Goal: Transaction & Acquisition: Book appointment/travel/reservation

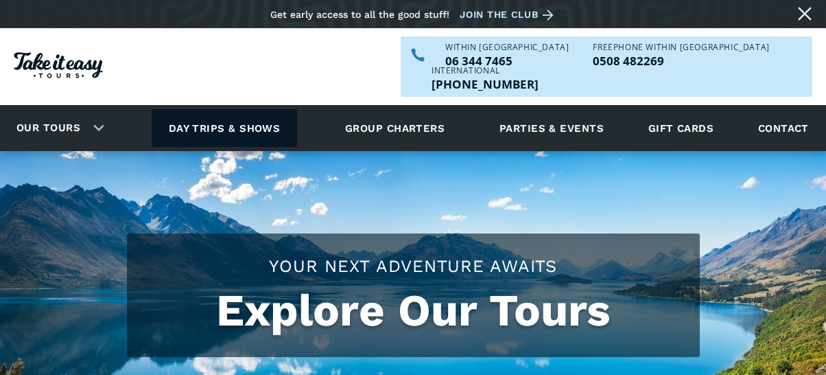
drag, startPoint x: 0, startPoint y: 0, endPoint x: 265, endPoint y: 105, distance: 284.8
click at [265, 109] on link "Day trips & shows" at bounding box center [225, 128] width 146 height 38
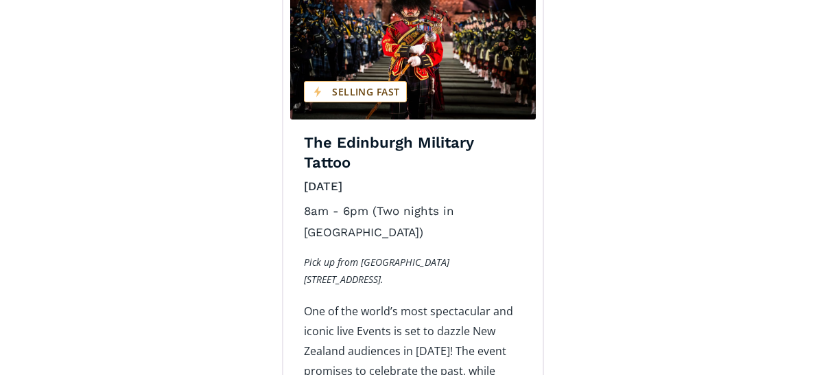
scroll to position [2401, 0]
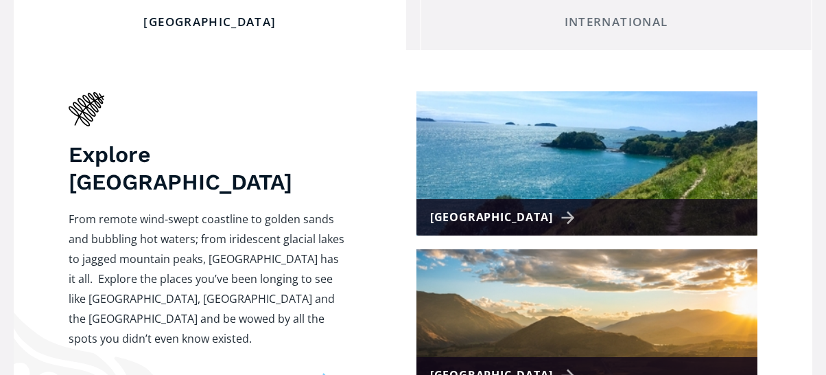
scroll to position [617, 0]
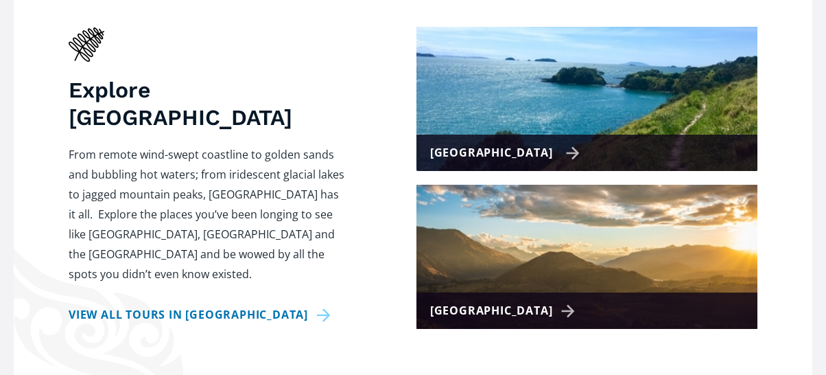
click at [542, 143] on div "[GEOGRAPHIC_DATA]" at bounding box center [505, 153] width 150 height 20
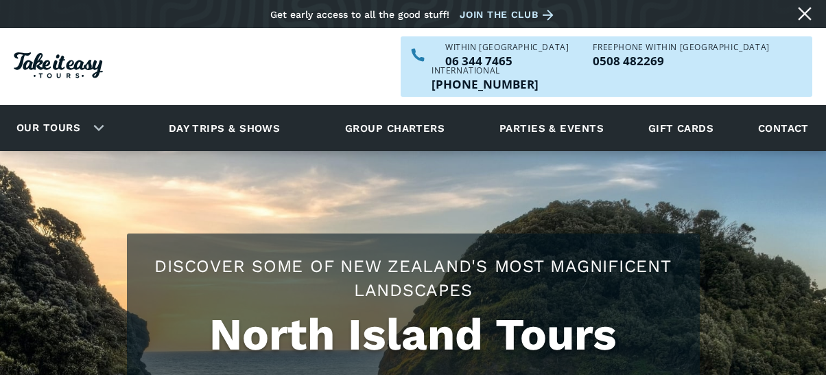
checkbox input "true"
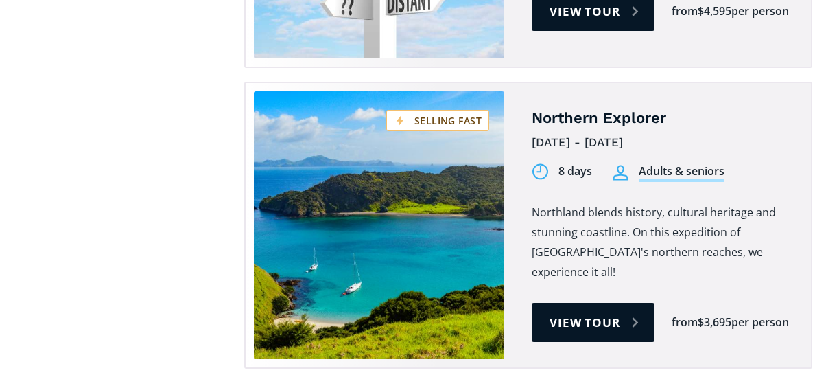
scroll to position [2470, 0]
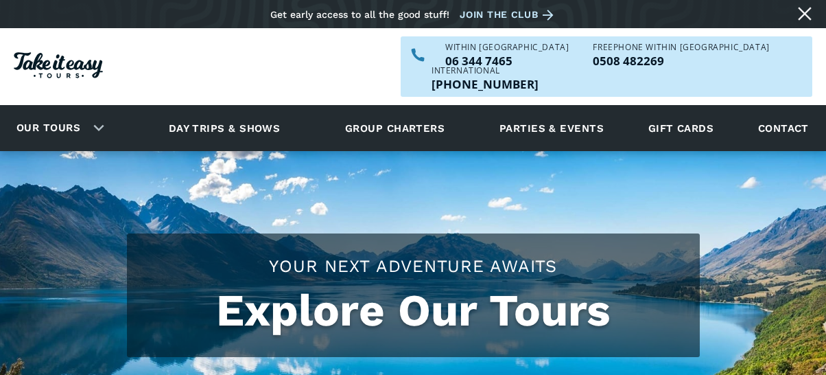
scroll to position [617, 0]
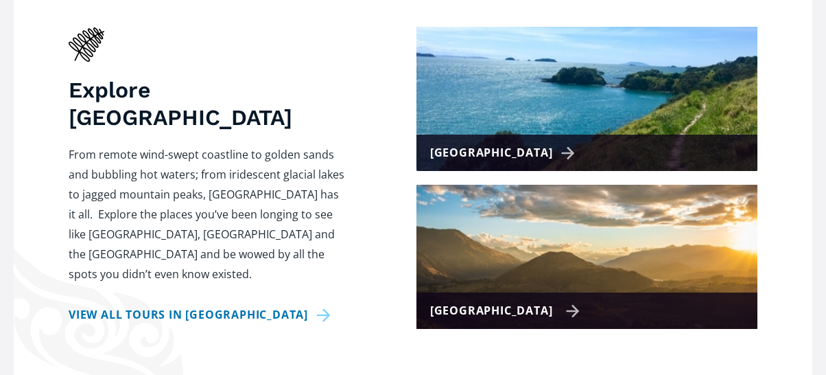
click at [543, 300] on div "[GEOGRAPHIC_DATA]" at bounding box center [505, 310] width 150 height 20
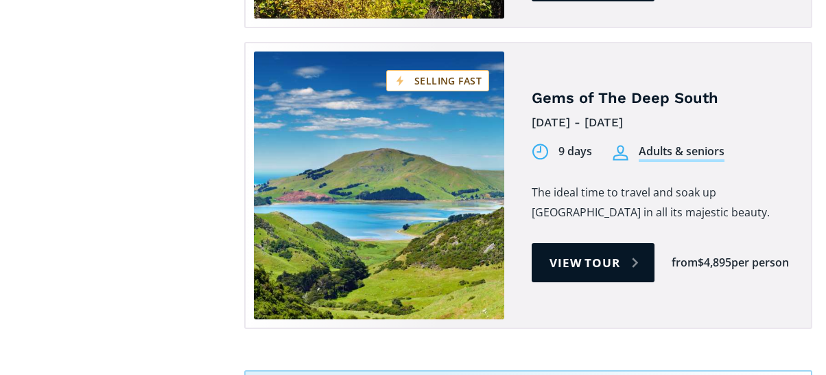
scroll to position [1646, 0]
